Goal: Information Seeking & Learning: Learn about a topic

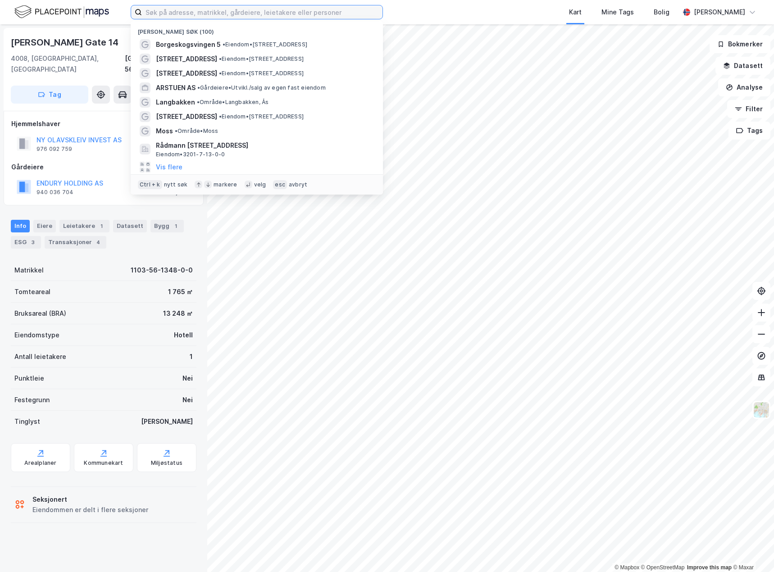
click at [164, 13] on input at bounding box center [262, 12] width 241 height 14
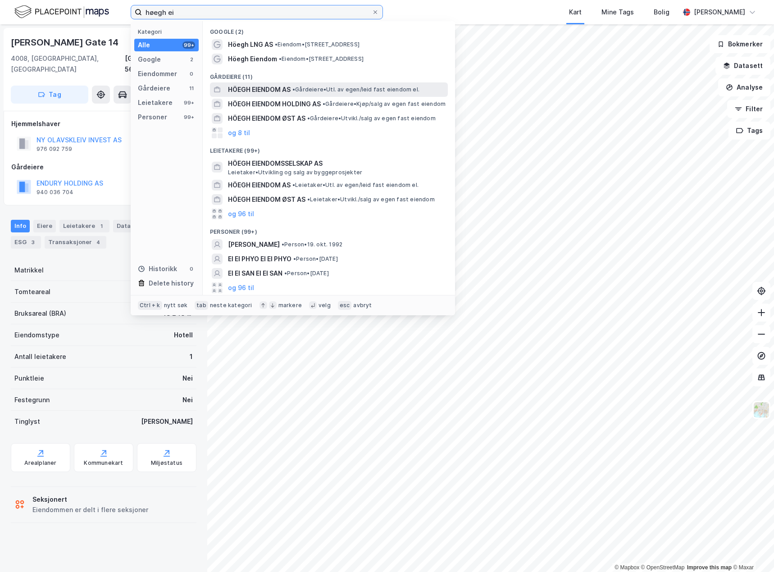
type input "høegh ei"
click at [265, 90] on span "HÖEGH EIENDOM AS" at bounding box center [259, 89] width 63 height 11
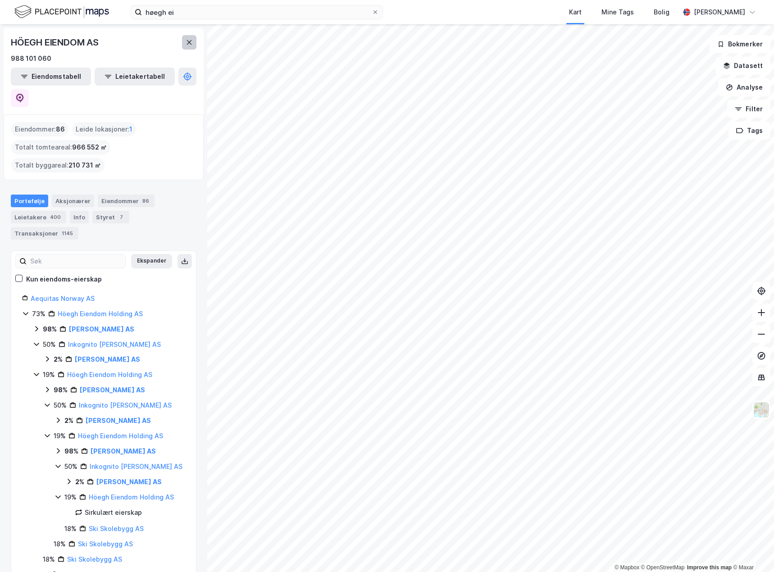
click at [189, 41] on icon at bounding box center [189, 42] width 5 height 5
